Goal: Navigation & Orientation: Find specific page/section

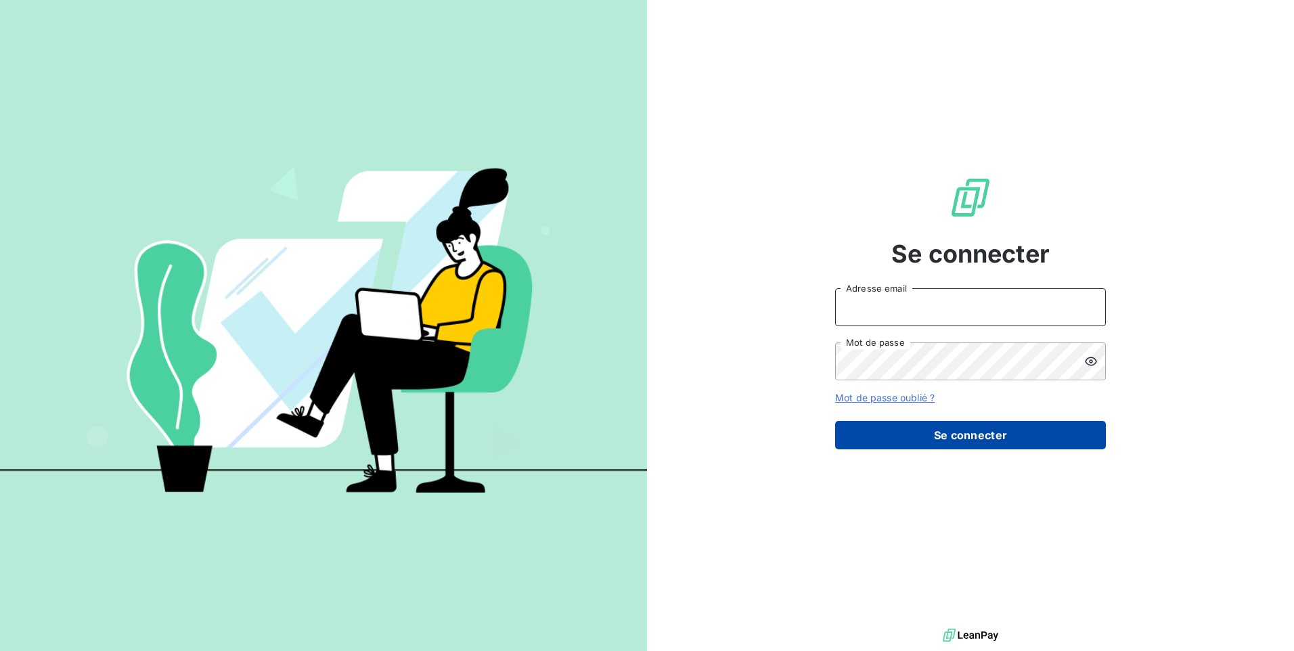
type input "[EMAIL_ADDRESS][DOMAIN_NAME]"
click at [935, 435] on button "Se connecter" at bounding box center [970, 435] width 271 height 28
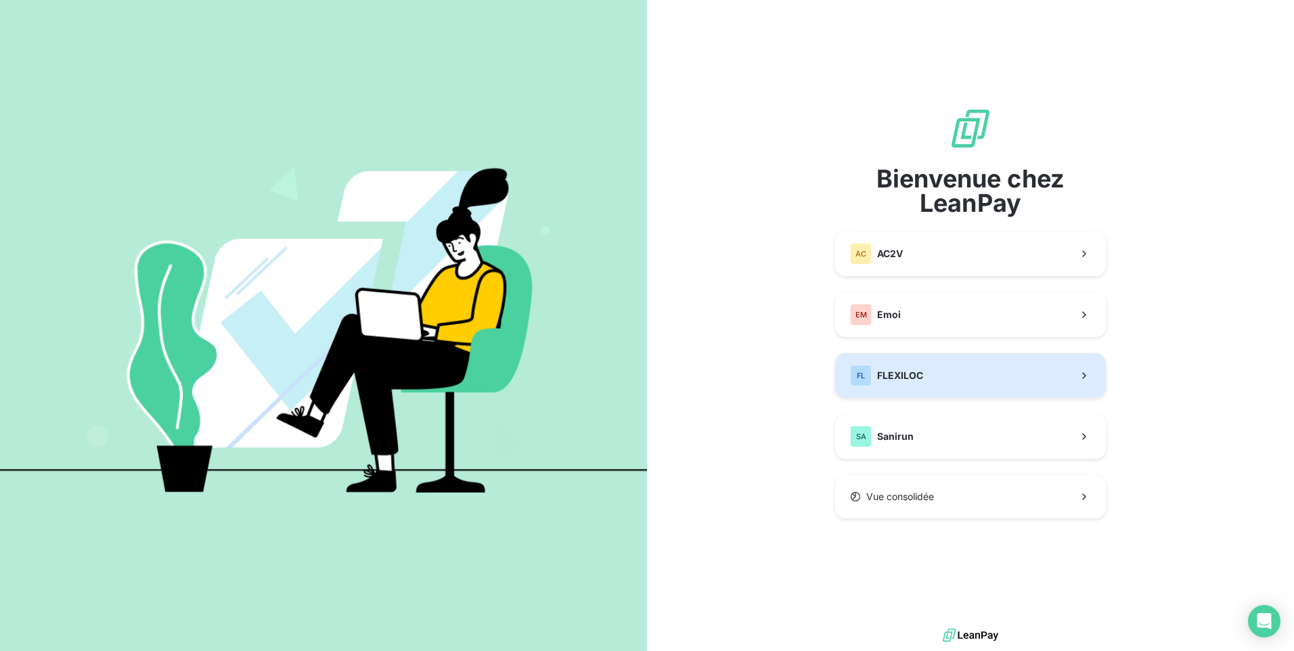
click at [948, 374] on button "FL FLEXILOC" at bounding box center [970, 375] width 271 height 45
